Goal: Information Seeking & Learning: Learn about a topic

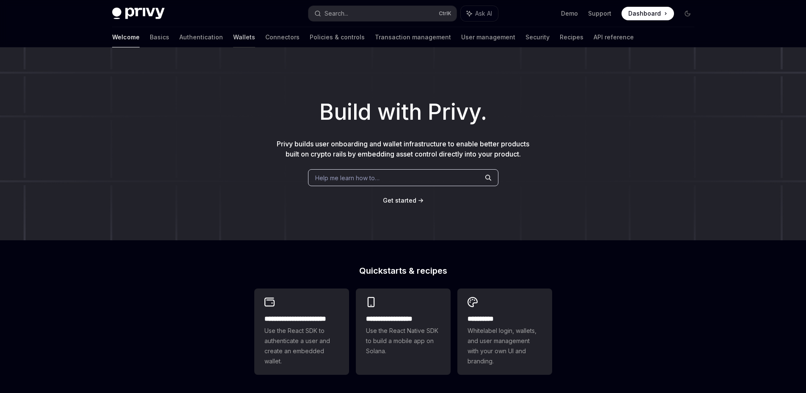
click at [233, 39] on link "Wallets" at bounding box center [244, 37] width 22 height 20
type textarea "*"
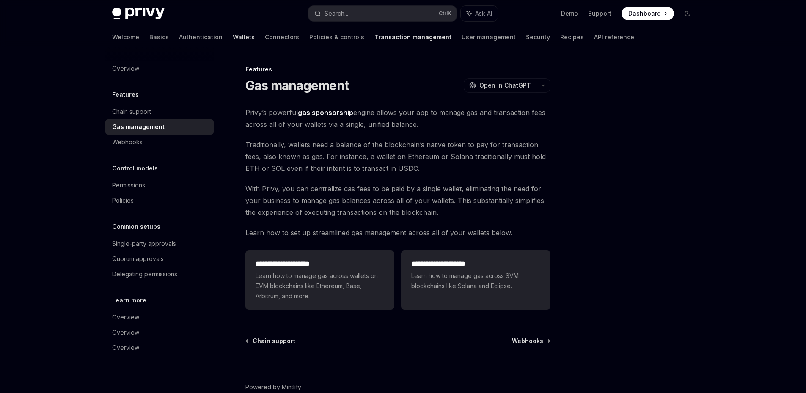
click at [233, 37] on link "Wallets" at bounding box center [244, 37] width 22 height 20
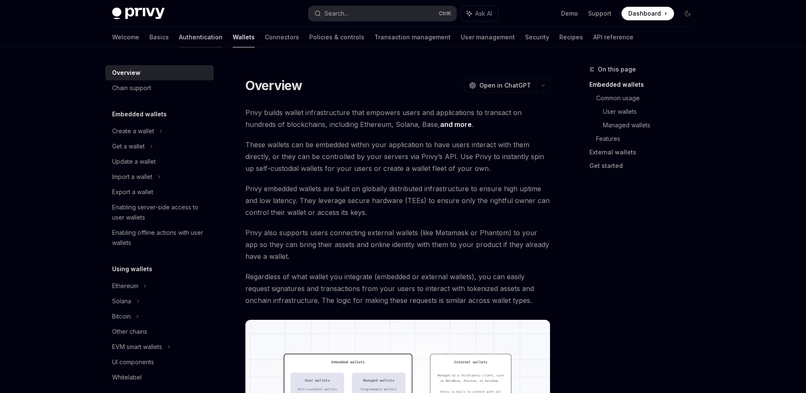
click at [179, 39] on link "Authentication" at bounding box center [201, 37] width 44 height 20
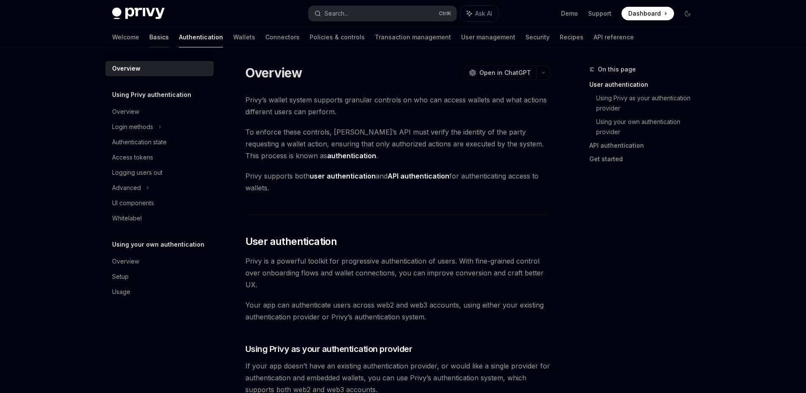
click at [149, 40] on link "Basics" at bounding box center [158, 37] width 19 height 20
type textarea "*"
